Goal: Transaction & Acquisition: Purchase product/service

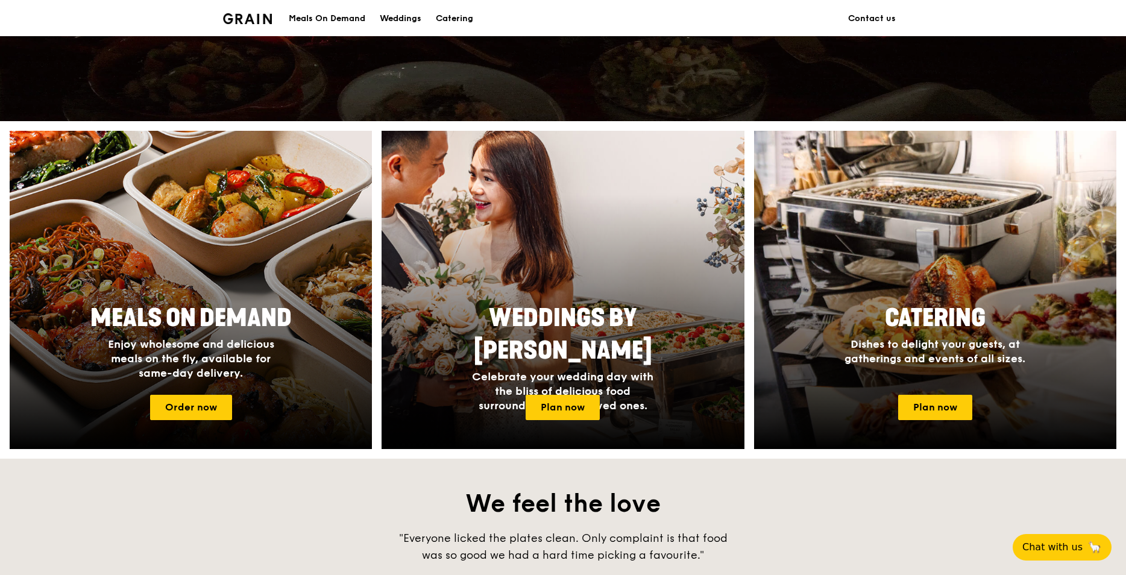
scroll to position [362, 0]
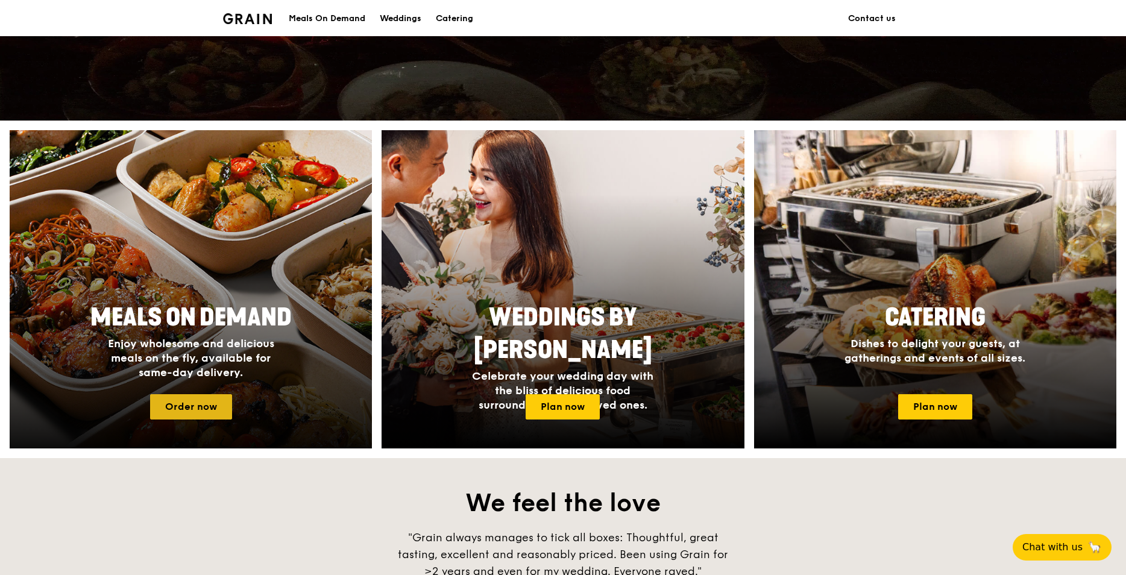
click at [207, 409] on link "Order now" at bounding box center [191, 406] width 82 height 25
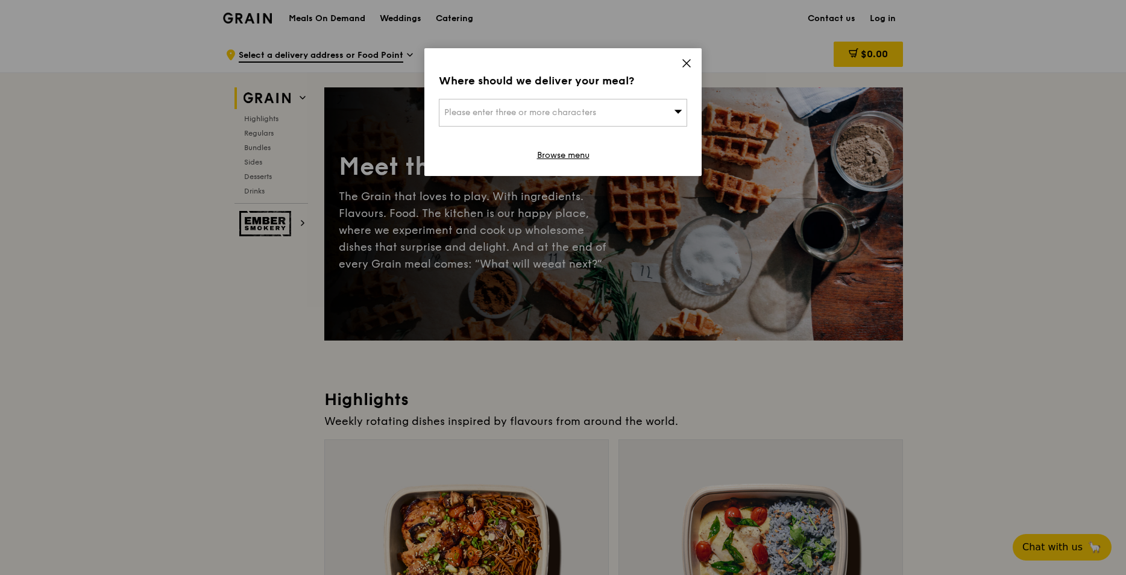
click at [691, 61] on icon at bounding box center [686, 63] width 11 height 11
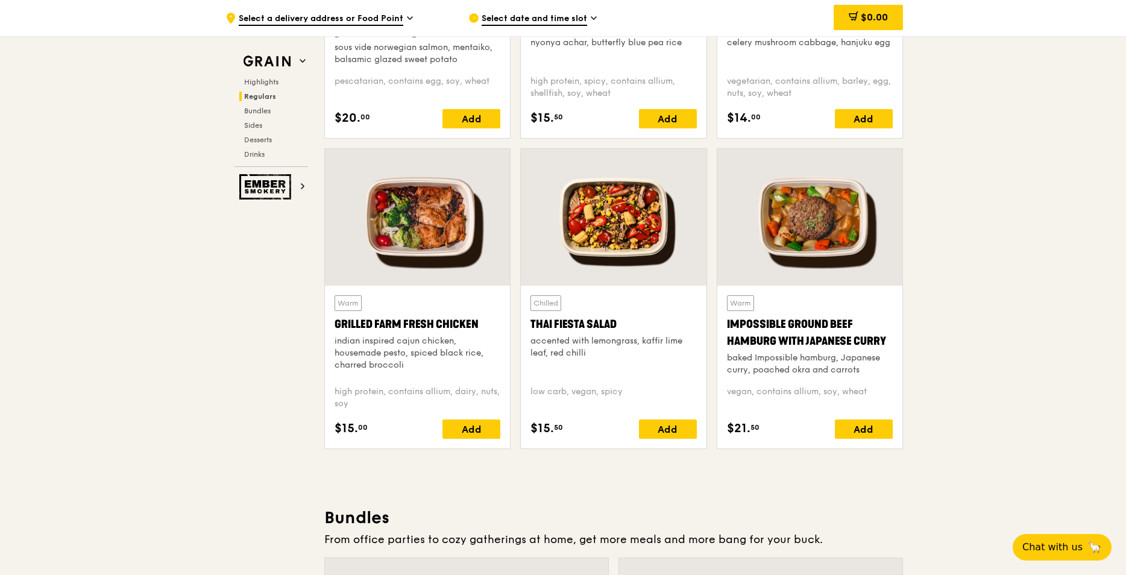
scroll to position [1266, 0]
click at [850, 432] on div "Add" at bounding box center [864, 428] width 58 height 19
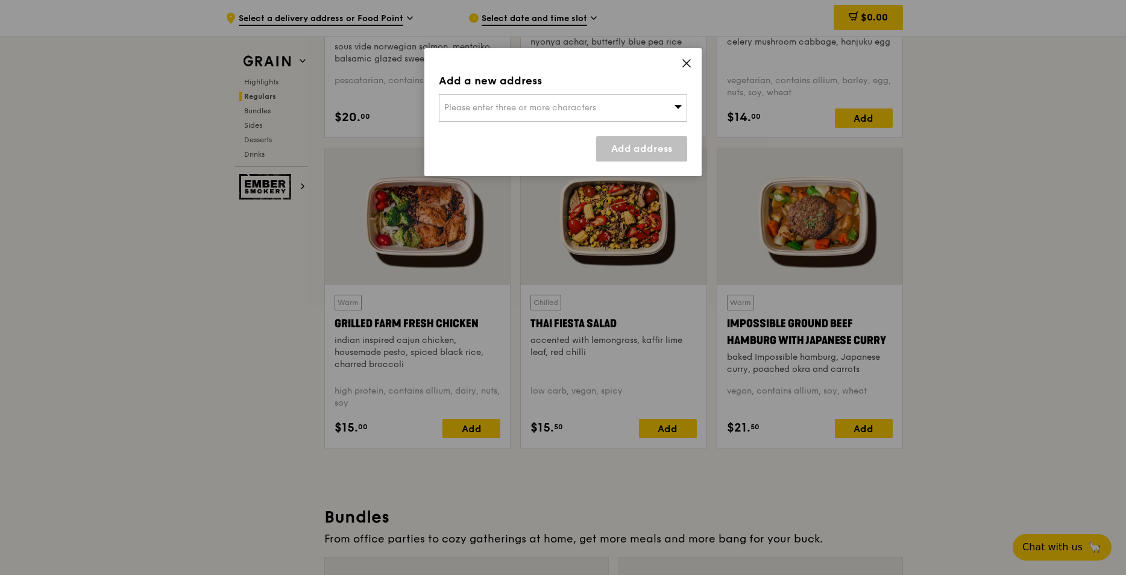
click at [655, 115] on div "Please enter three or more characters" at bounding box center [563, 108] width 248 height 28
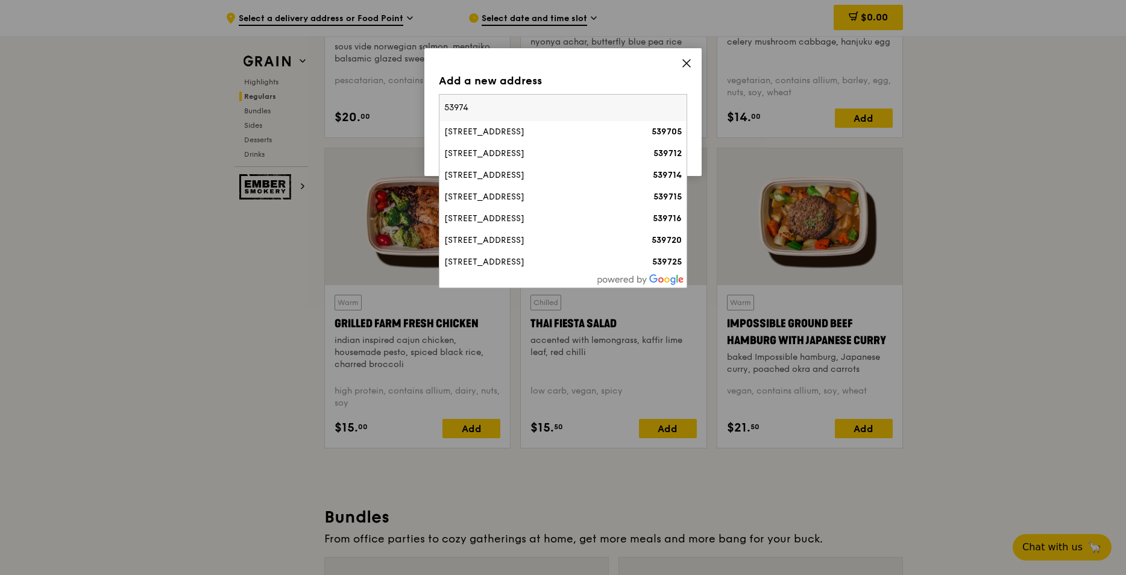
type input "539747"
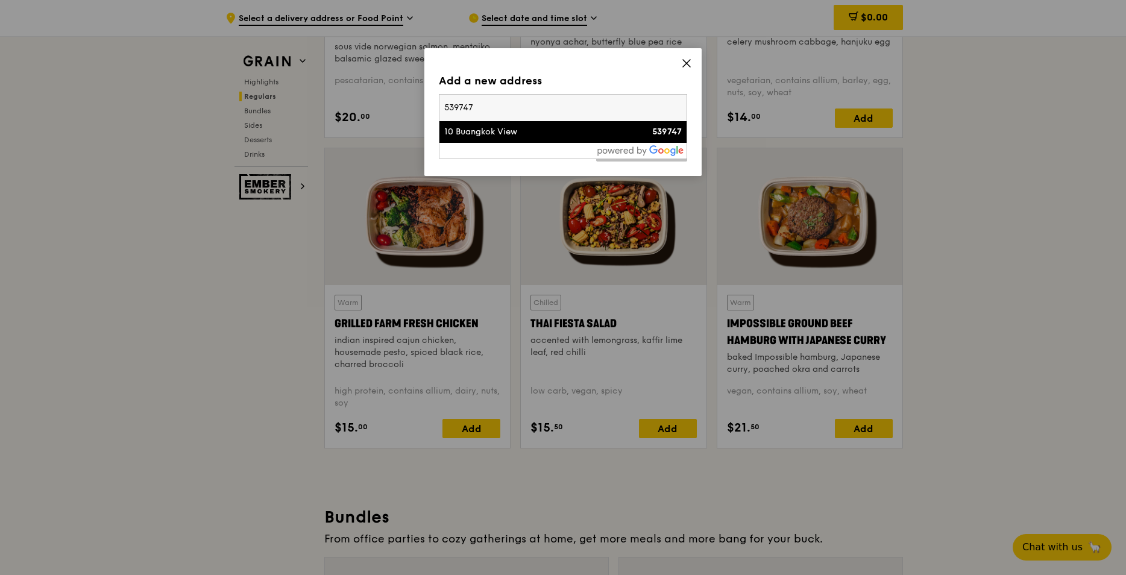
click at [571, 127] on div "10 Buangkok View" at bounding box center [533, 132] width 178 height 12
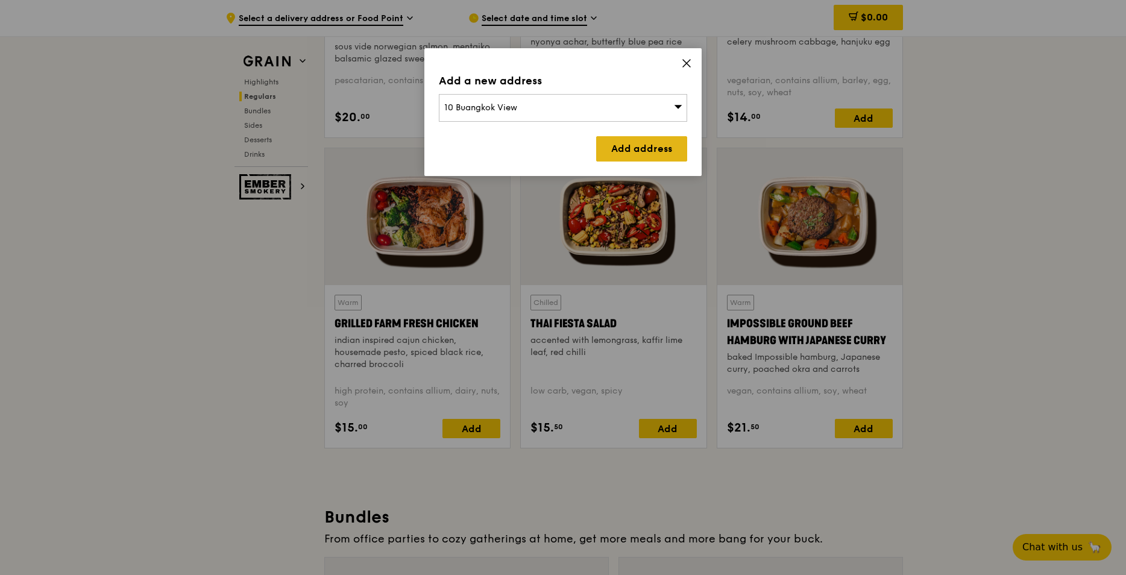
click at [632, 153] on link "Add address" at bounding box center [641, 148] width 91 height 25
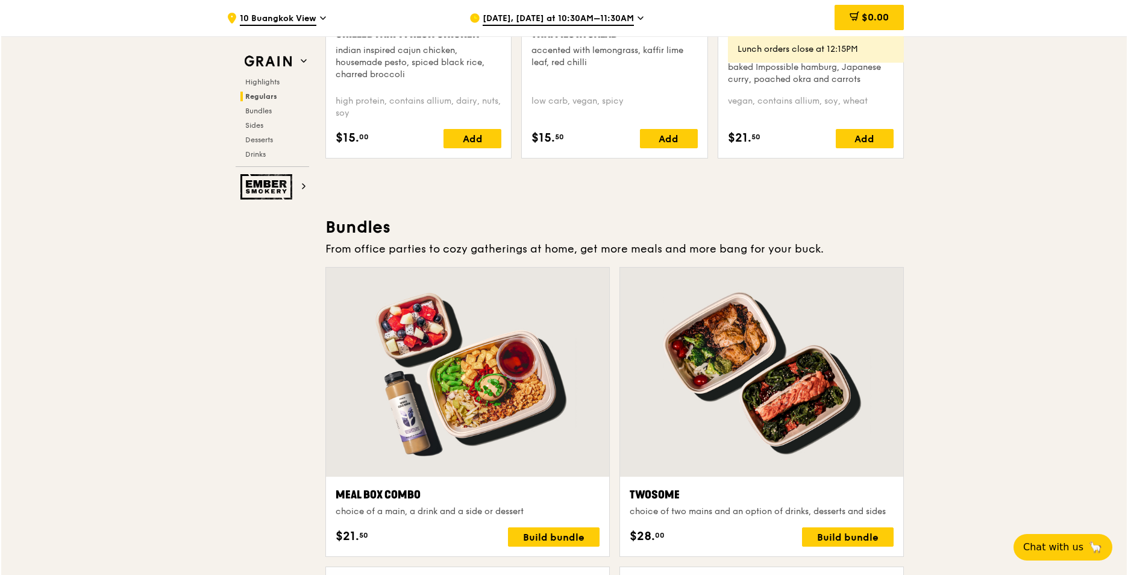
scroll to position [1628, 0]
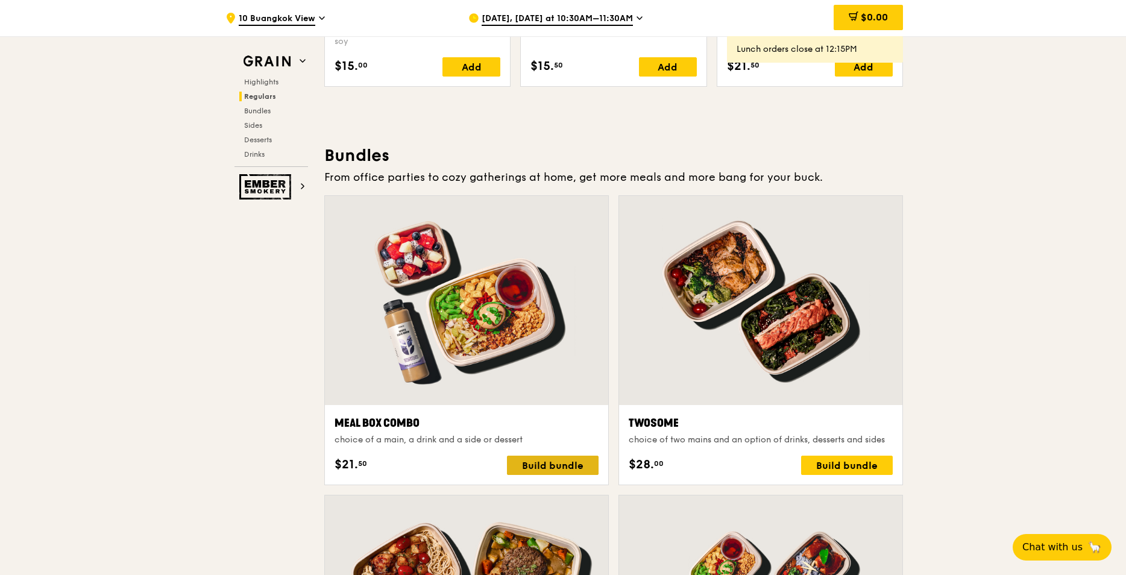
click at [545, 467] on div "Build bundle" at bounding box center [553, 465] width 92 height 19
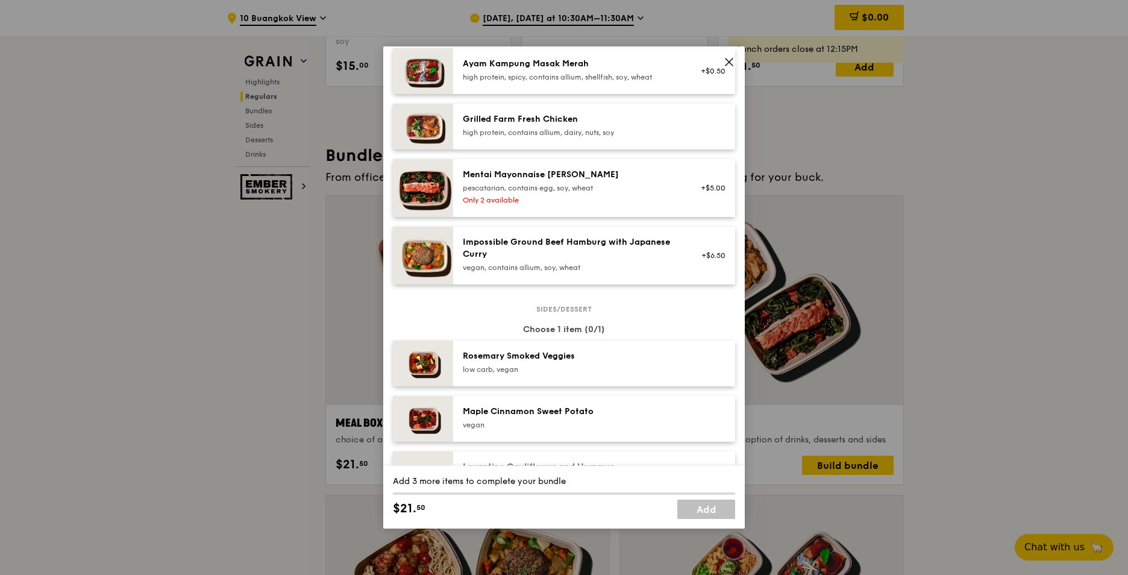
scroll to position [421, 0]
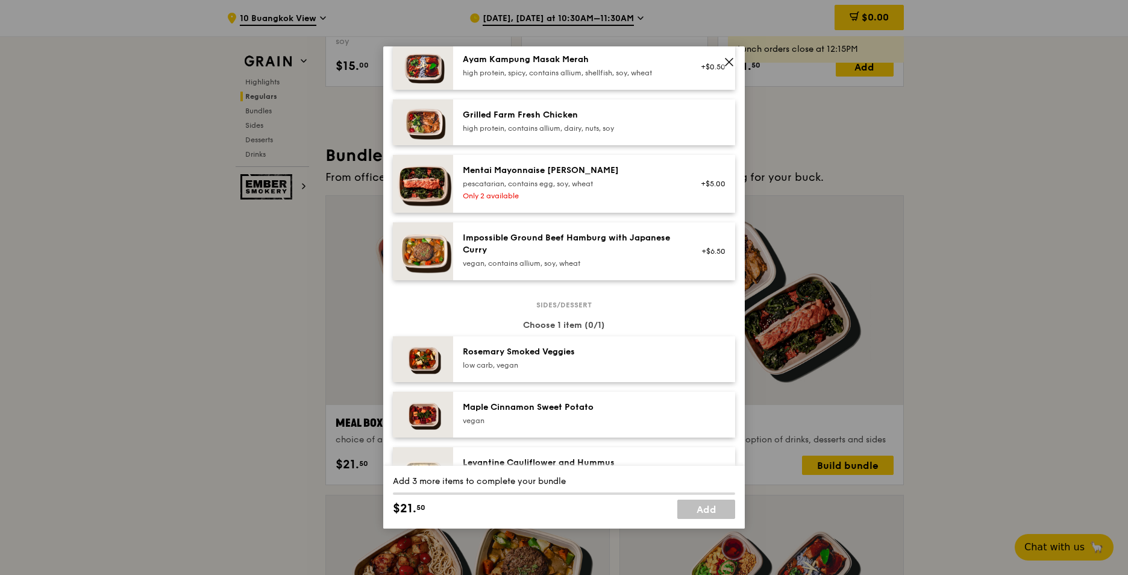
click at [547, 256] on div "Impossible Ground Beef Hamburg with Japanese Curry" at bounding box center [571, 244] width 216 height 24
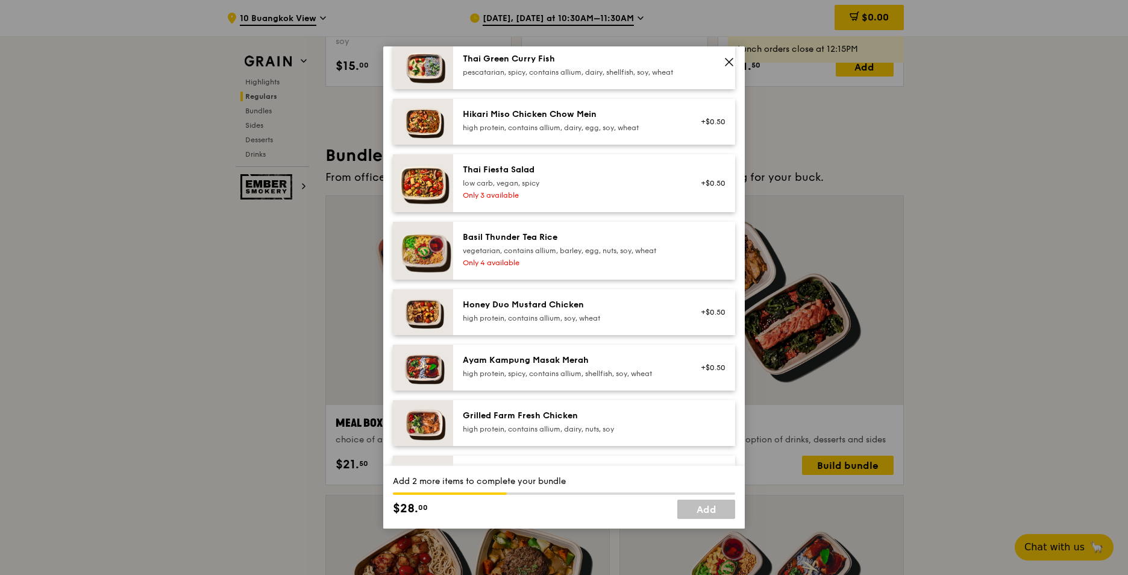
scroll to position [0, 0]
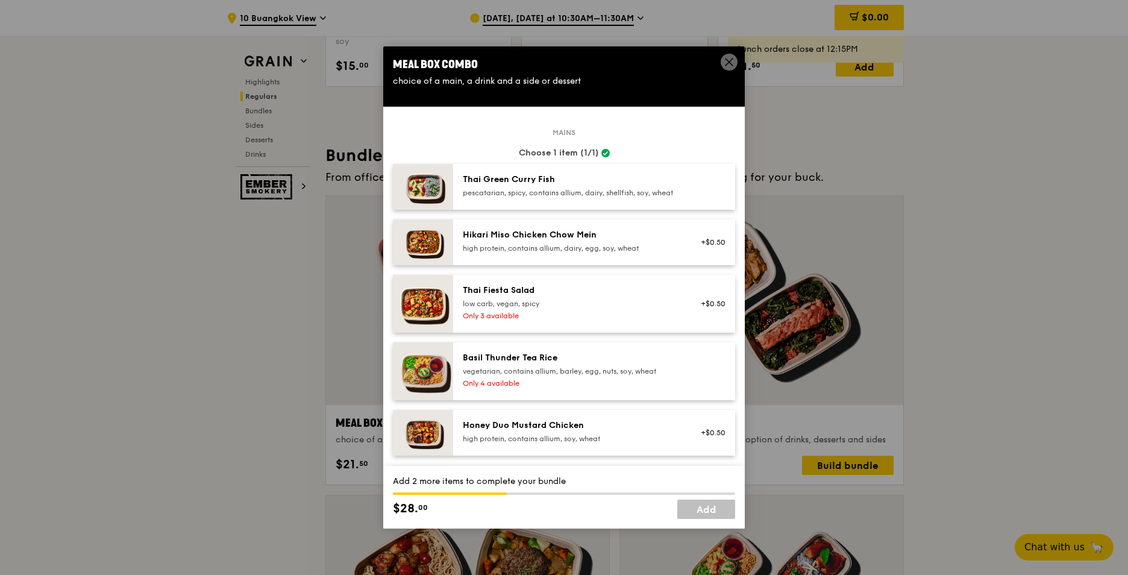
click at [482, 187] on div "Thai Green [PERSON_NAME] Fish pescatarian, spicy, contains allium, dairy, shell…" at bounding box center [571, 186] width 216 height 24
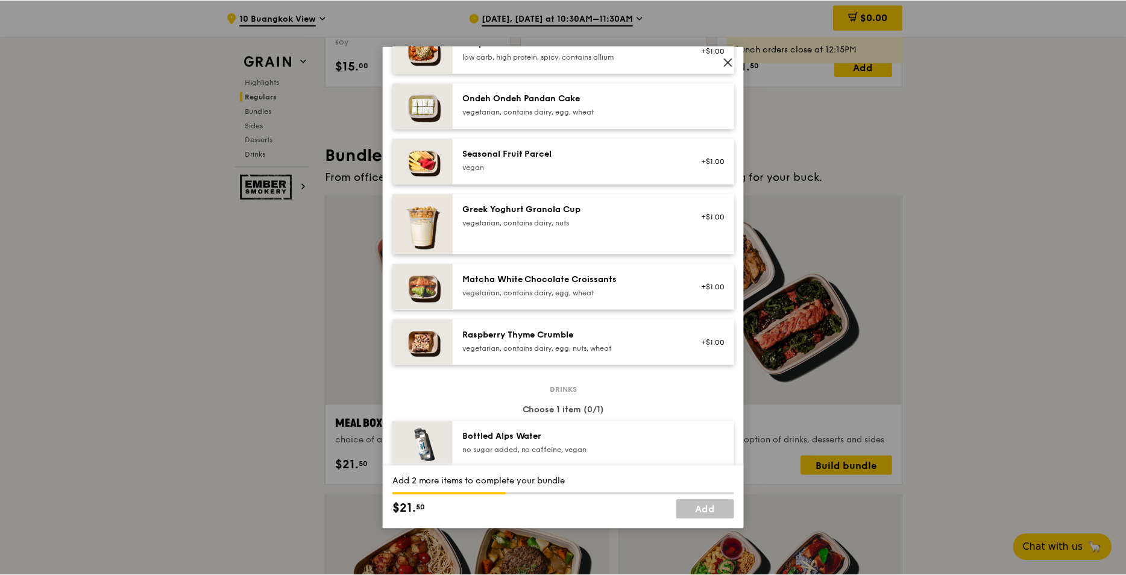
scroll to position [1206, 0]
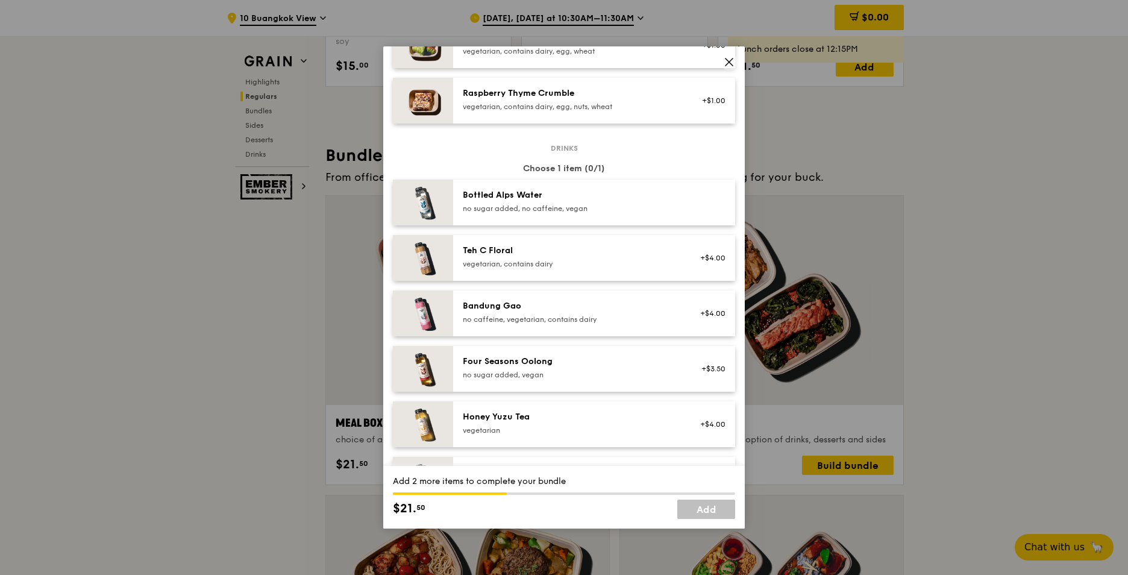
click at [726, 60] on icon at bounding box center [729, 62] width 11 height 11
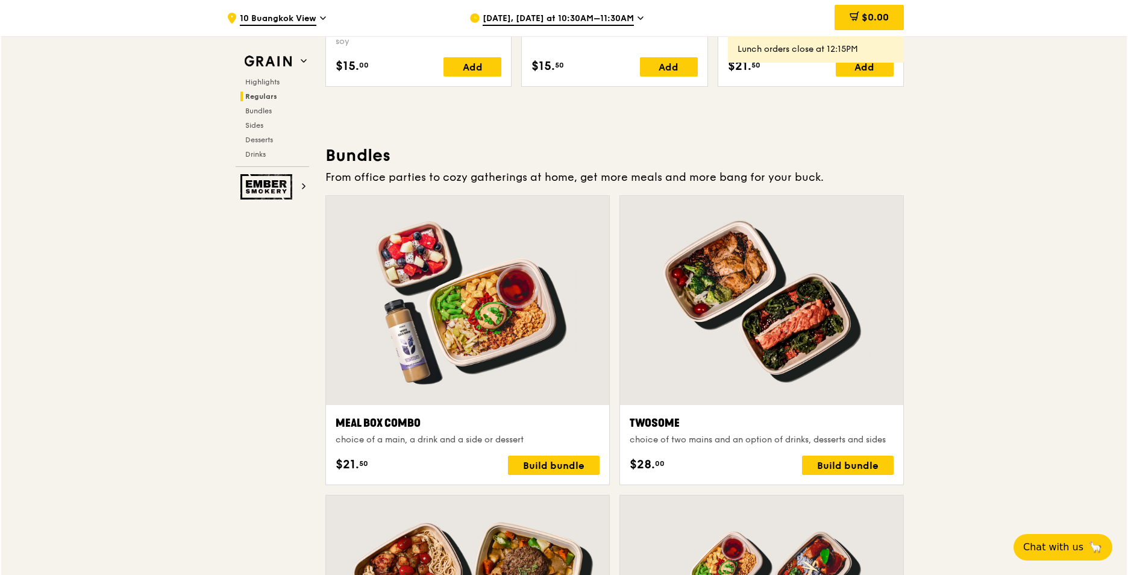
scroll to position [1688, 0]
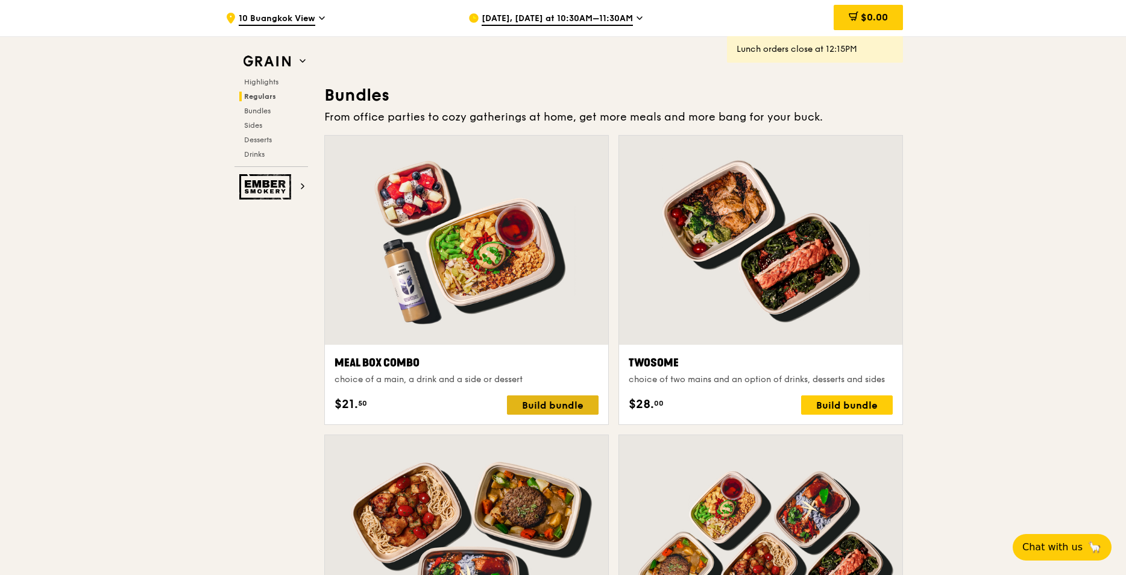
click at [555, 404] on div "Build bundle" at bounding box center [553, 404] width 92 height 19
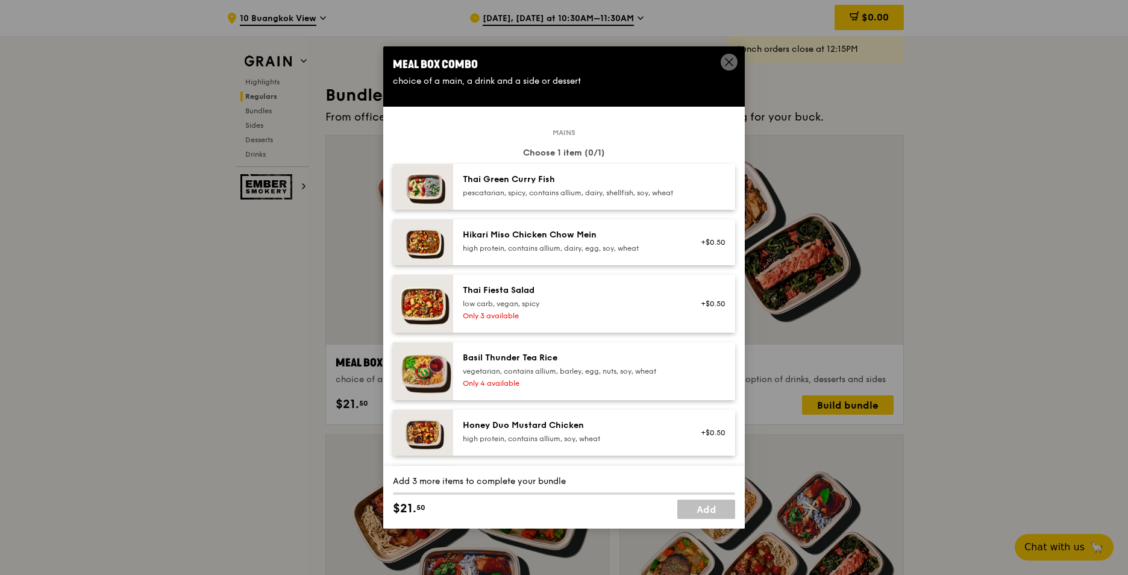
click at [550, 183] on div "Thai Green Curry Fish" at bounding box center [571, 180] width 216 height 12
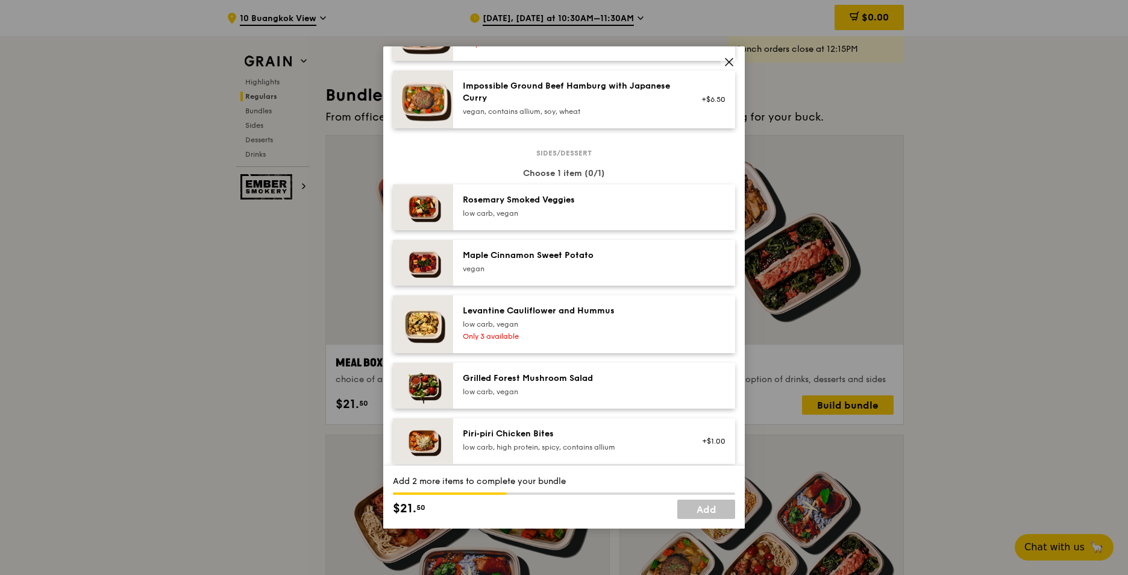
scroll to position [603, 0]
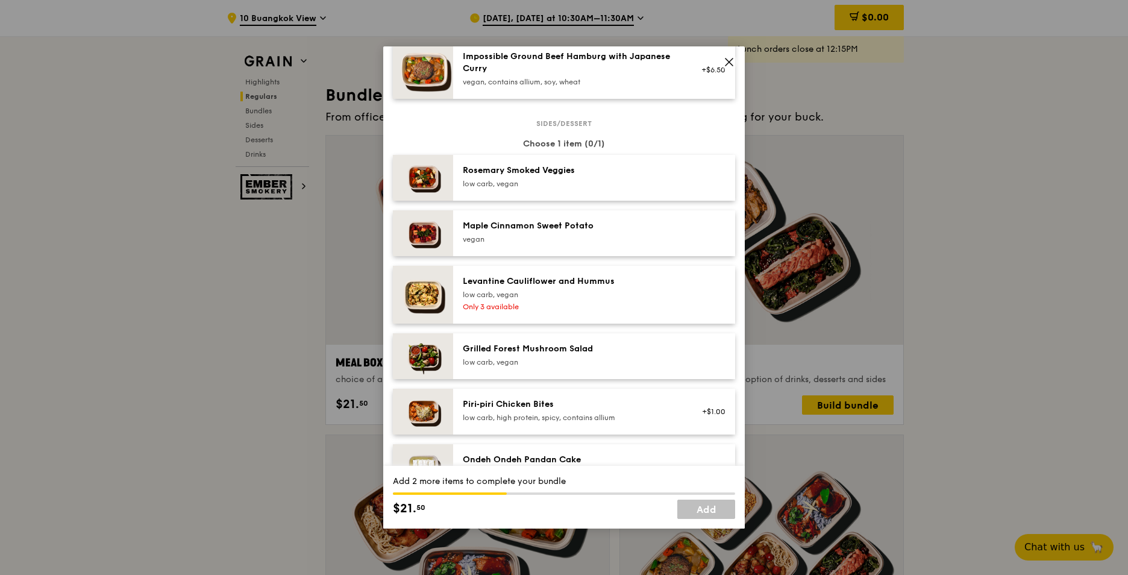
click at [425, 371] on img at bounding box center [423, 356] width 60 height 46
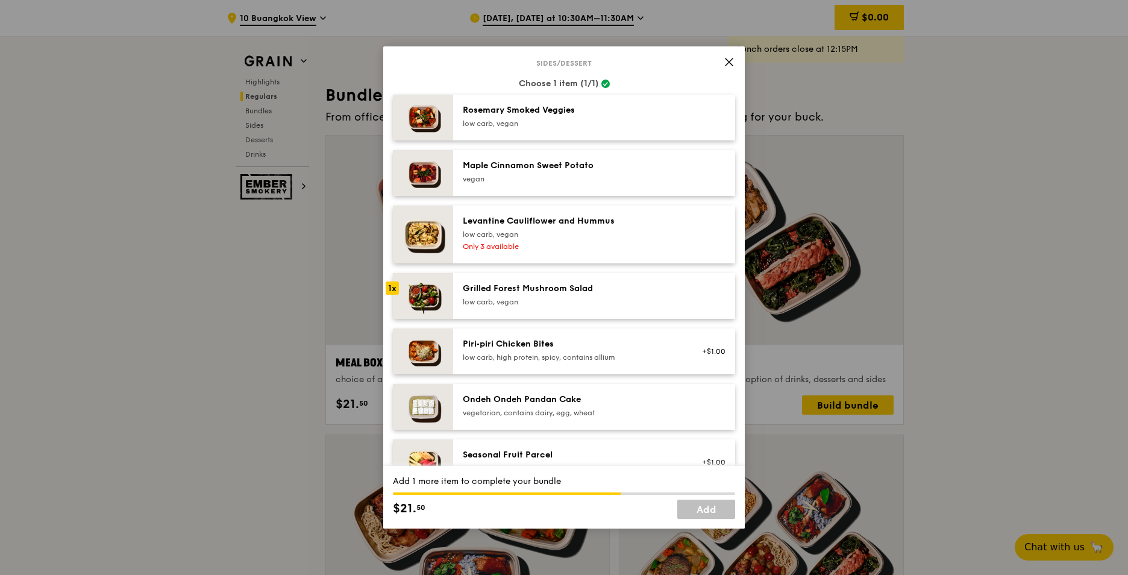
scroll to position [723, 0]
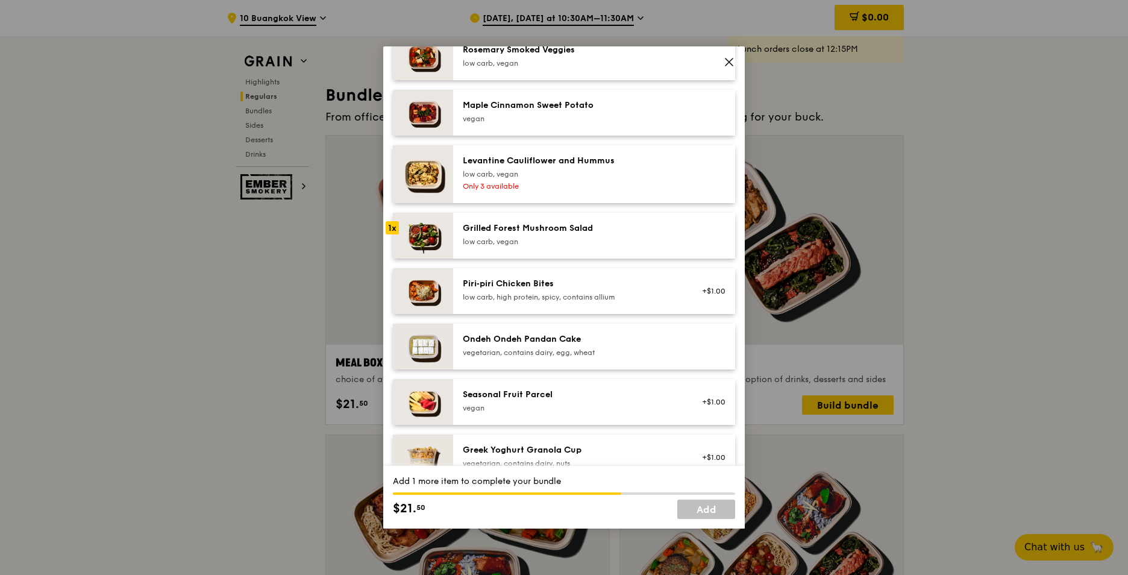
click at [426, 345] on img at bounding box center [423, 347] width 60 height 46
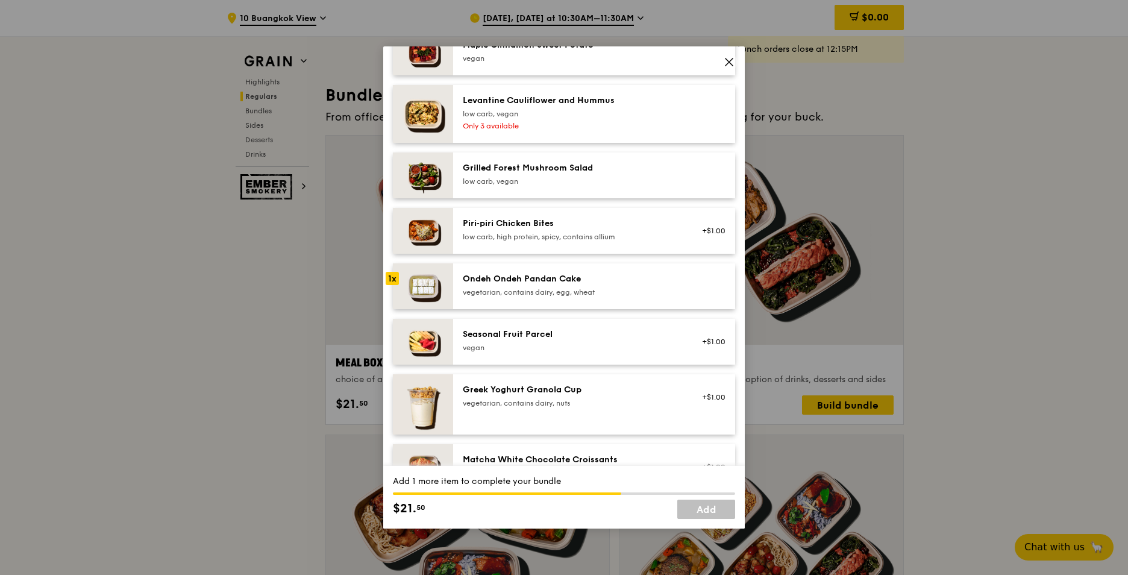
click at [426, 345] on img at bounding box center [423, 342] width 60 height 46
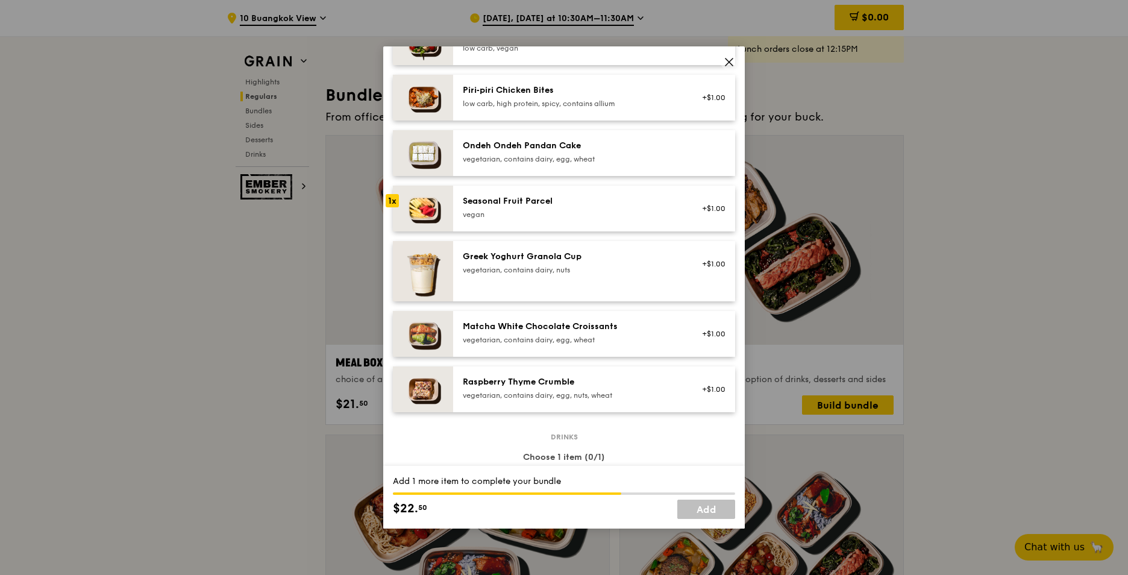
scroll to position [904, 0]
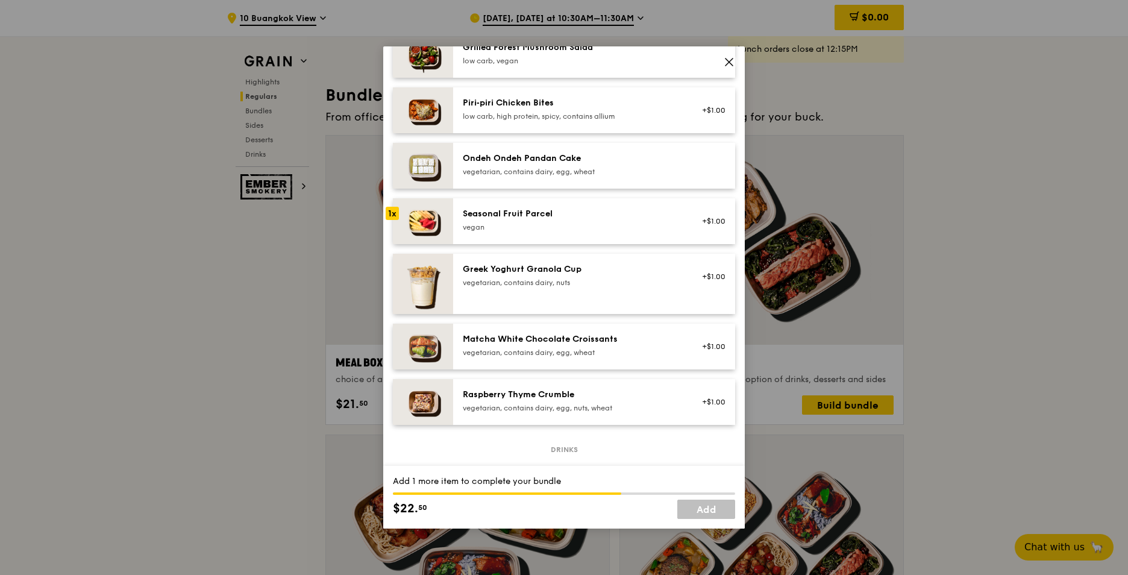
click at [623, 177] on div "vegetarian, contains dairy, egg, wheat" at bounding box center [571, 172] width 216 height 10
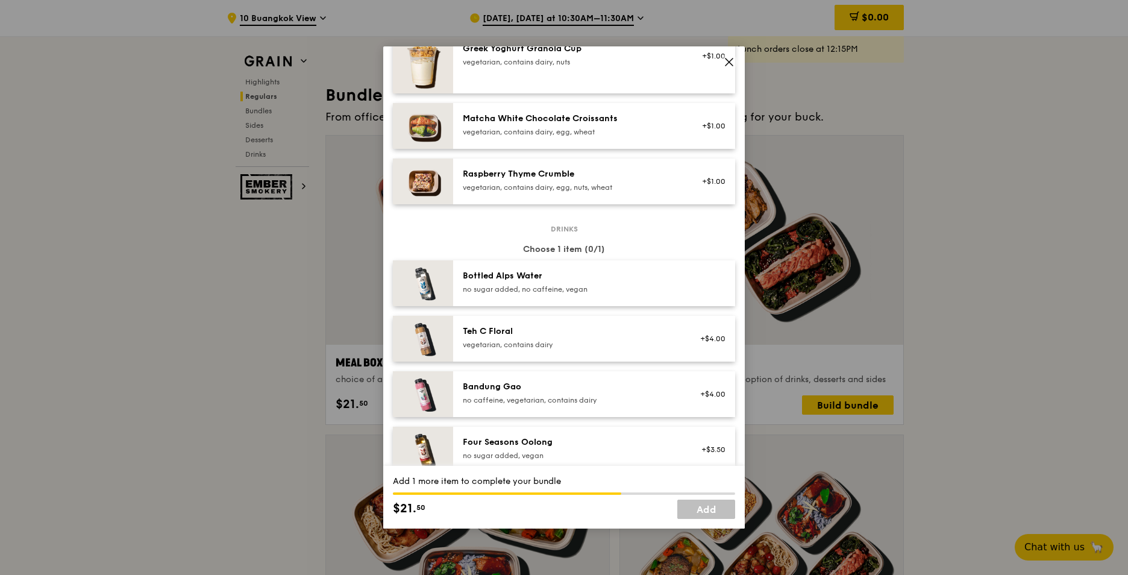
scroll to position [1145, 0]
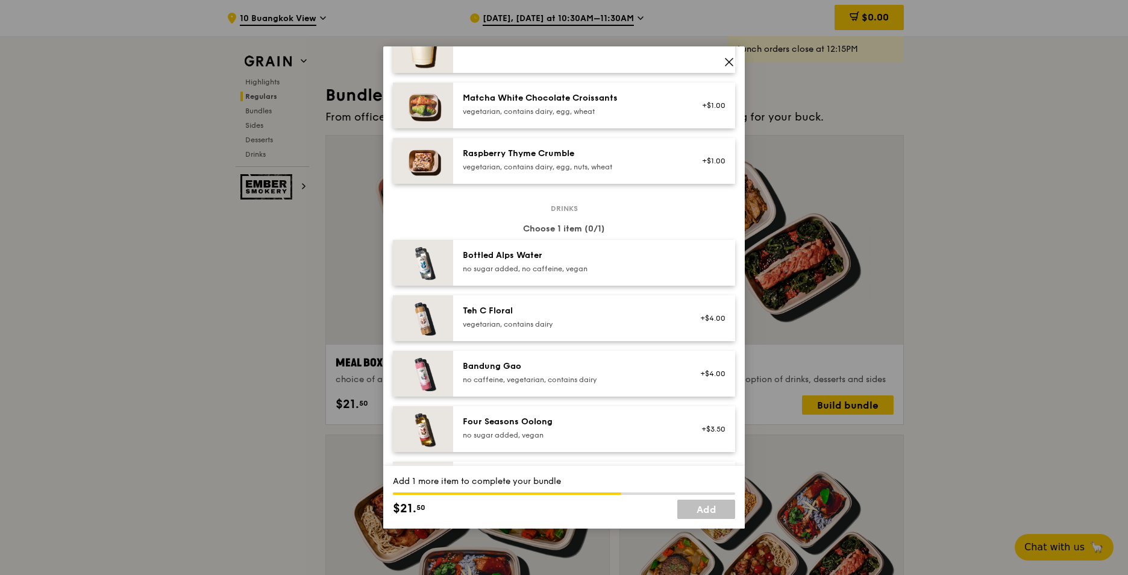
click at [625, 262] on div "Bottled Alps Water" at bounding box center [571, 256] width 216 height 12
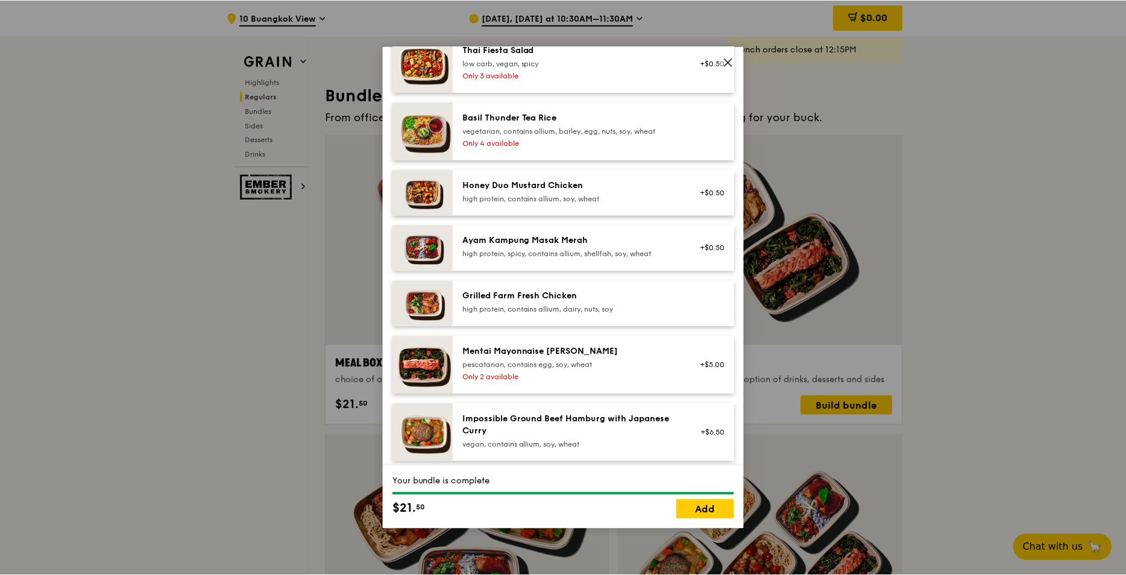
scroll to position [362, 0]
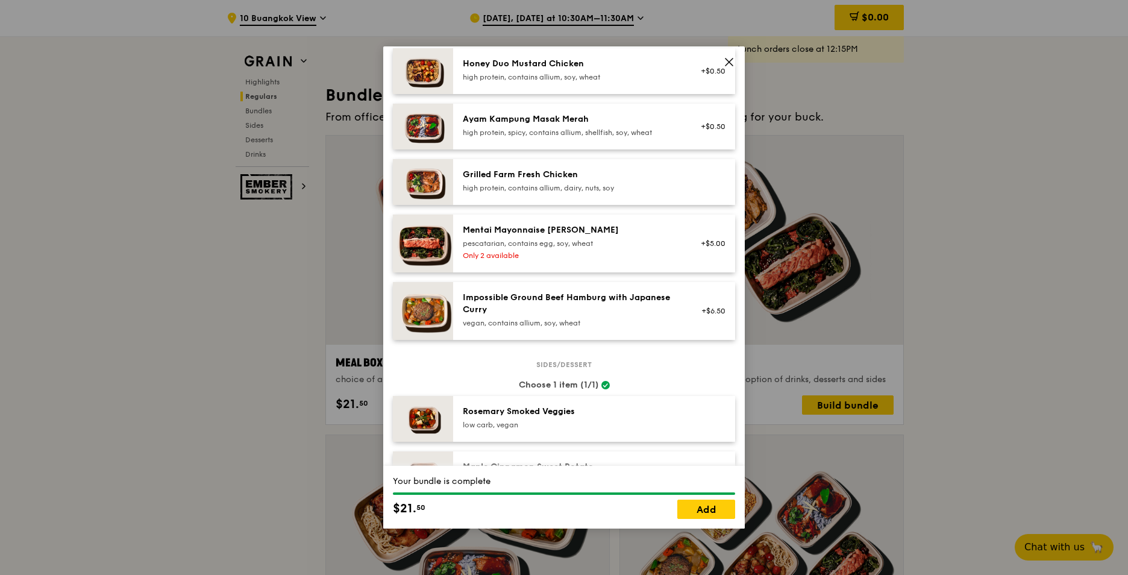
click at [426, 324] on img at bounding box center [423, 311] width 60 height 58
click at [710, 509] on link "Add" at bounding box center [707, 509] width 58 height 19
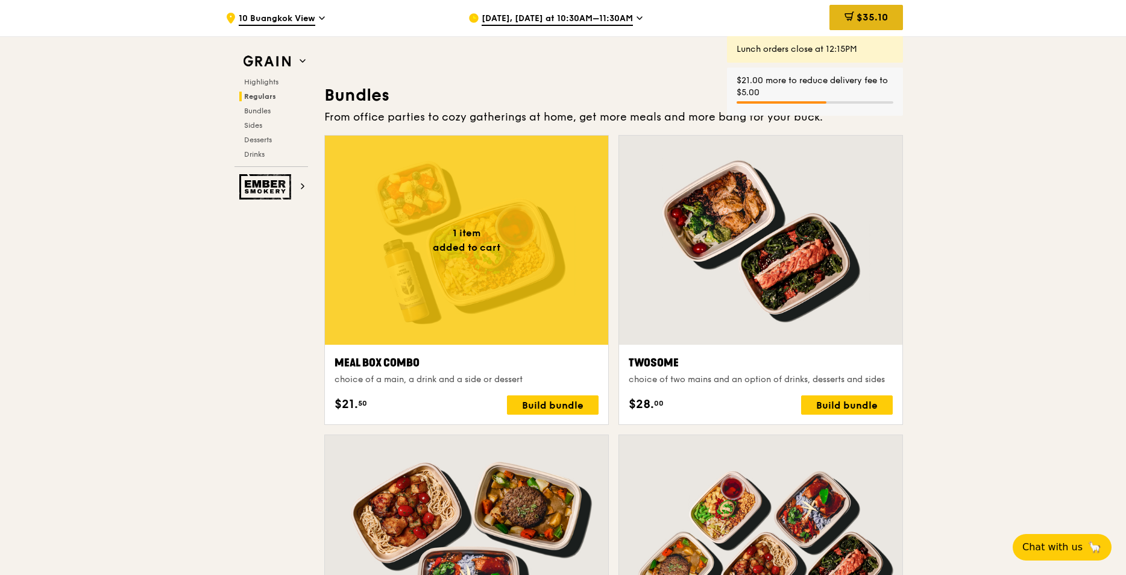
click at [870, 19] on span "$35.10" at bounding box center [872, 16] width 31 height 11
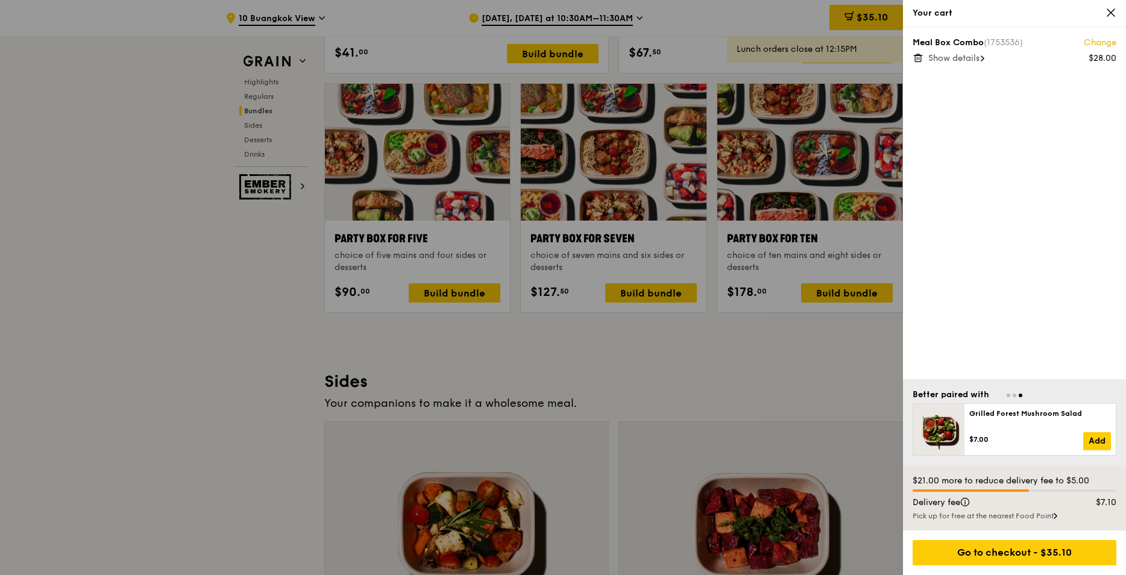
scroll to position [2652, 0]
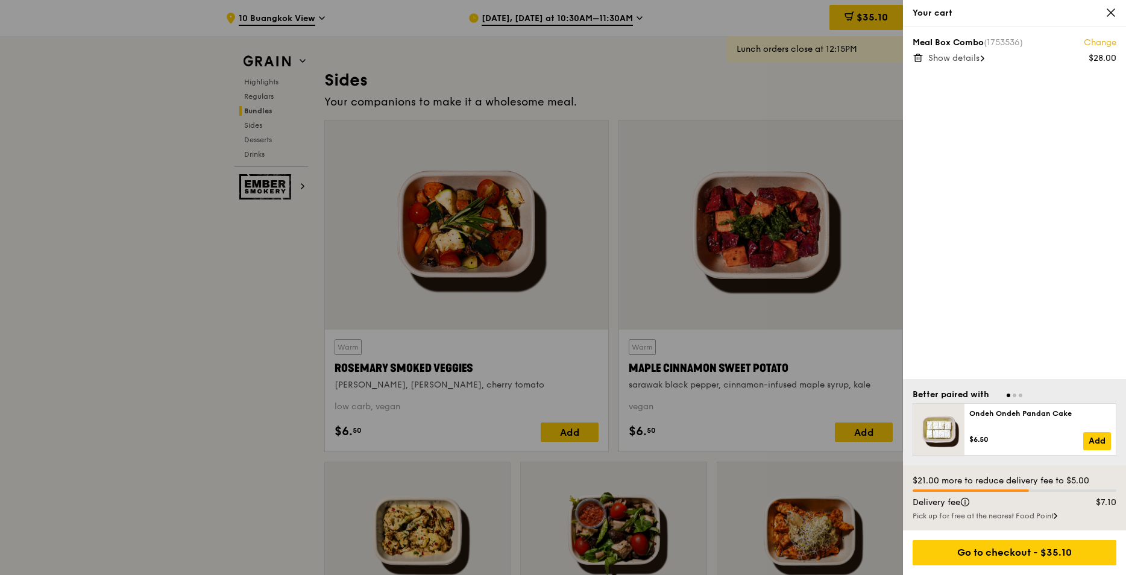
click at [1113, 16] on icon at bounding box center [1111, 12] width 11 height 11
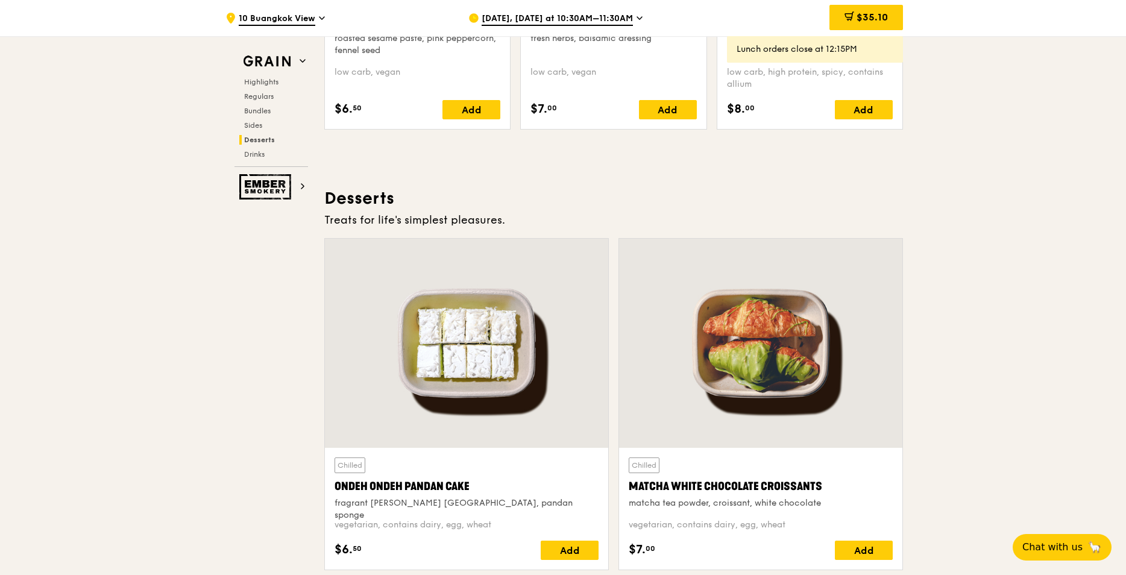
scroll to position [3436, 0]
